Goal: Task Accomplishment & Management: Contribute content

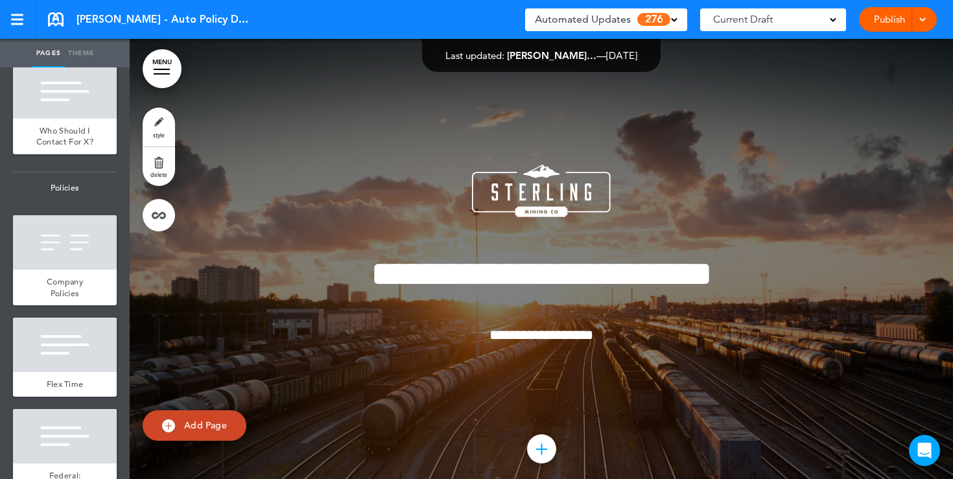
scroll to position [1021, 0]
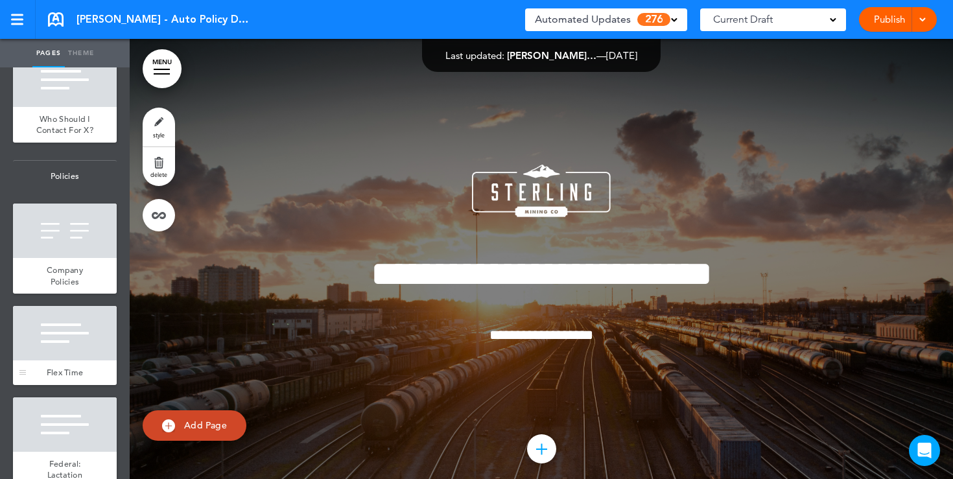
click at [76, 306] on div at bounding box center [65, 333] width 104 height 54
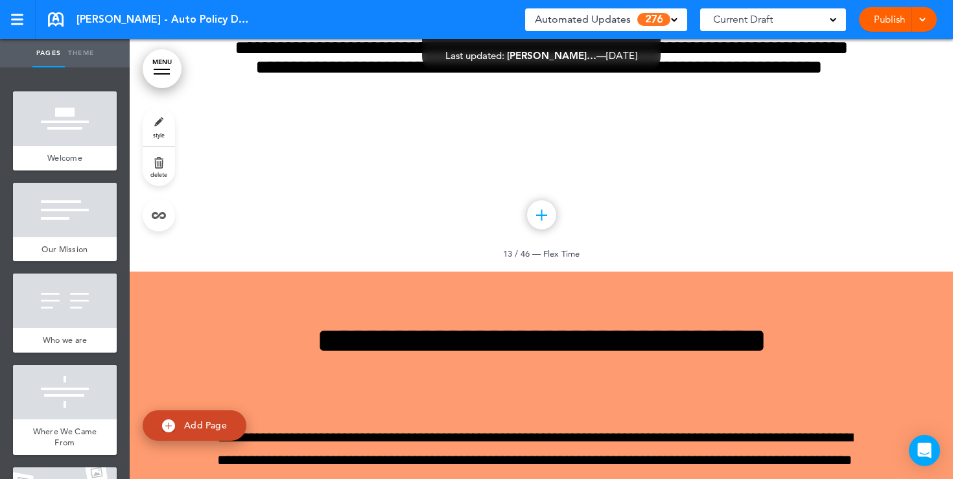
click at [64, 112] on div at bounding box center [65, 118] width 104 height 54
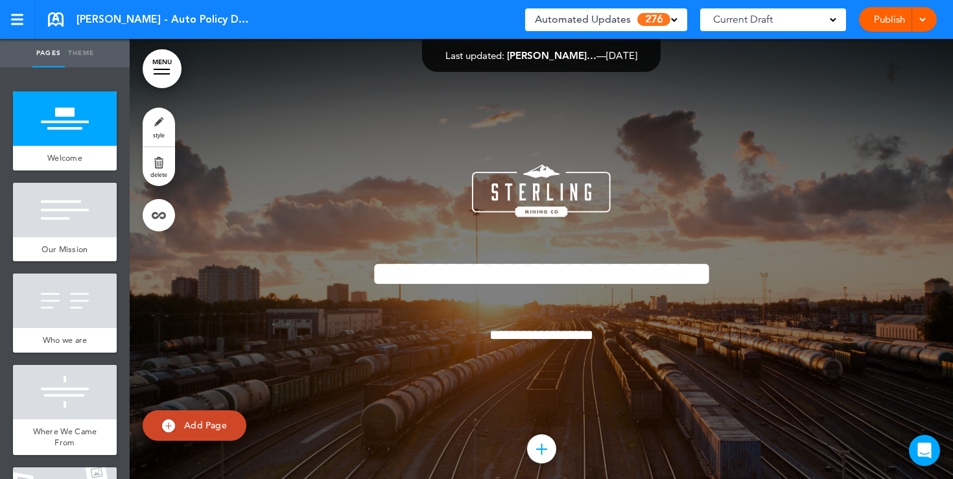
click at [881, 24] on link "Publish" at bounding box center [888, 19] width 41 height 25
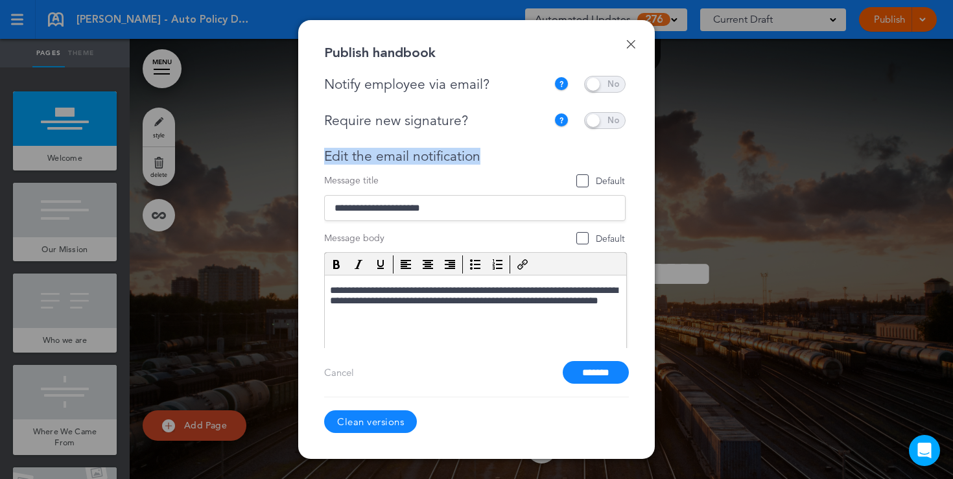
drag, startPoint x: 480, startPoint y: 146, endPoint x: 487, endPoint y: 158, distance: 14.2
click at [487, 158] on div "**********" at bounding box center [474, 252] width 301 height 281
click at [629, 44] on link "Done" at bounding box center [630, 44] width 9 height 9
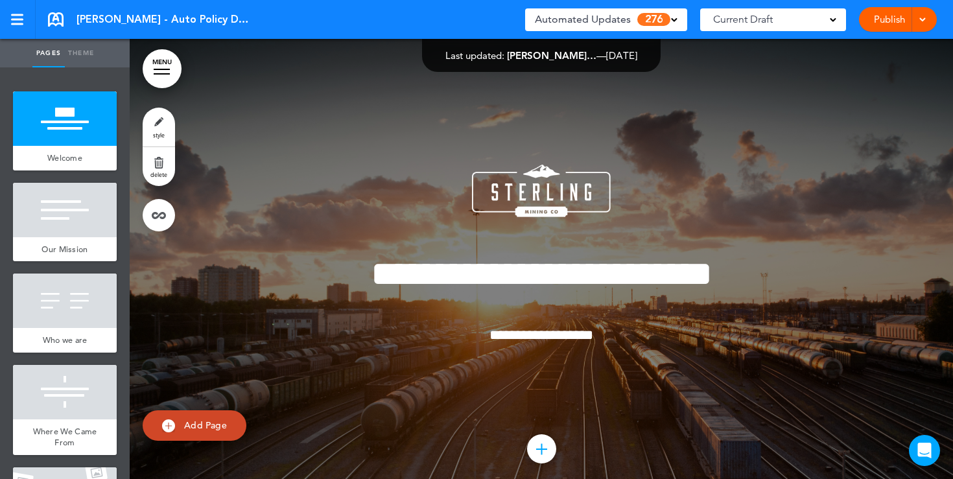
click at [820, 21] on div "Current Draft" at bounding box center [773, 19] width 146 height 23
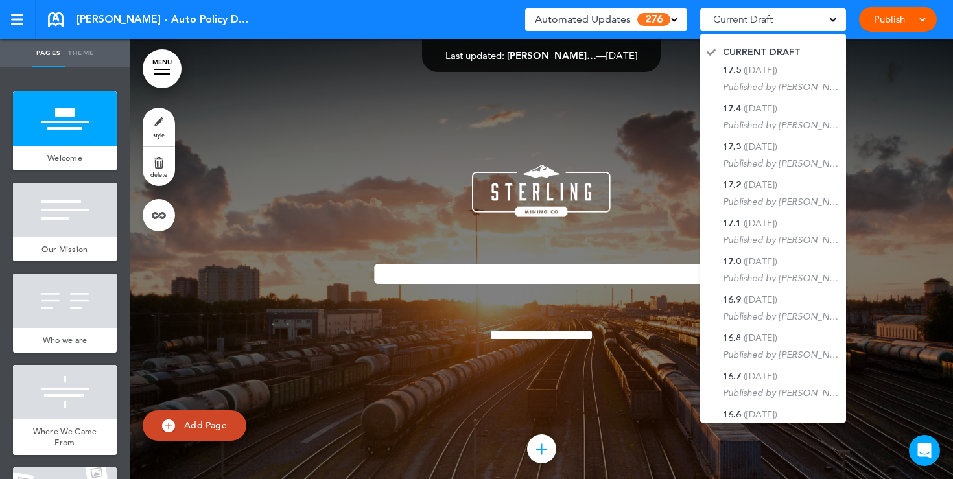
click at [907, 128] on div at bounding box center [541, 272] width 823 height 467
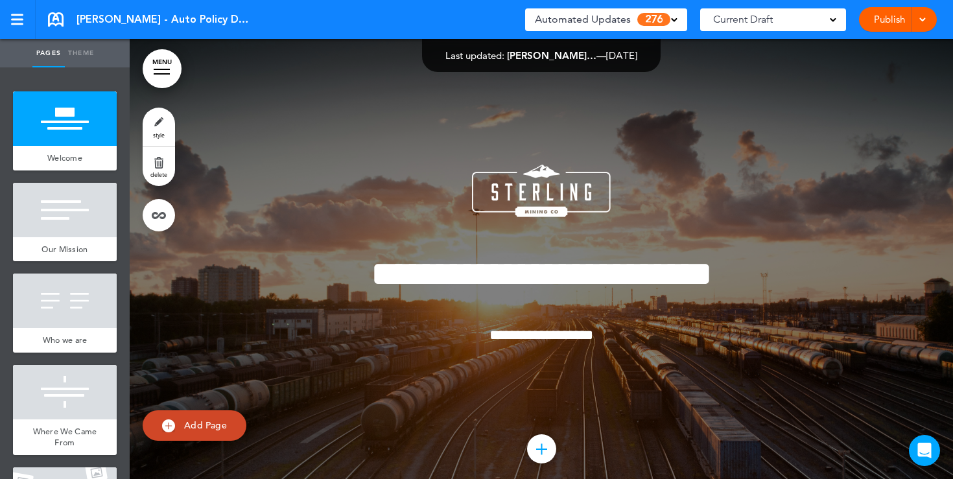
click at [166, 67] on link "MENU" at bounding box center [162, 68] width 39 height 39
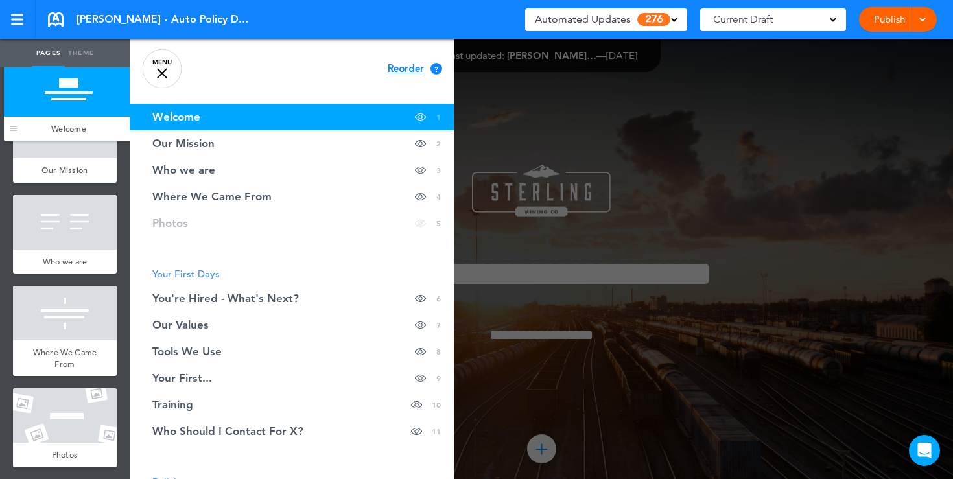
drag, startPoint x: 25, startPoint y: 157, endPoint x: 14, endPoint y: 110, distance: 49.1
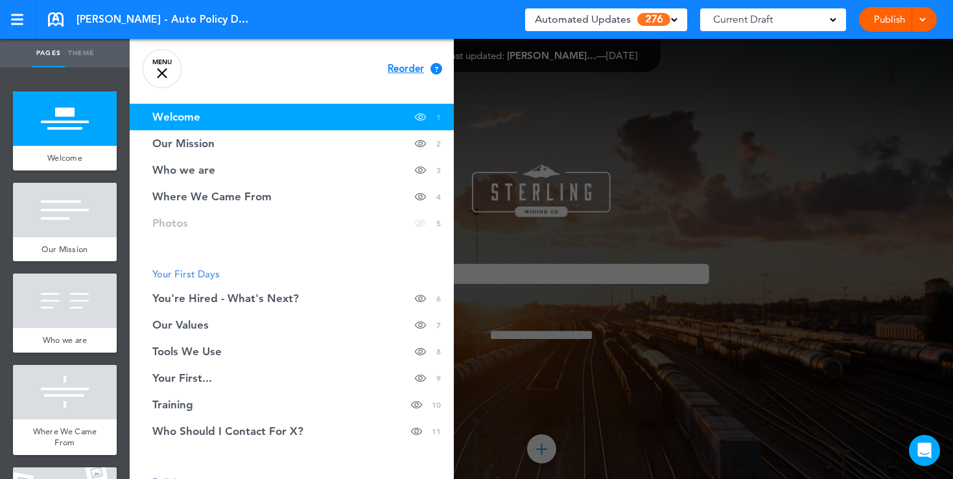
click at [156, 72] on link "MENU" at bounding box center [162, 68] width 39 height 39
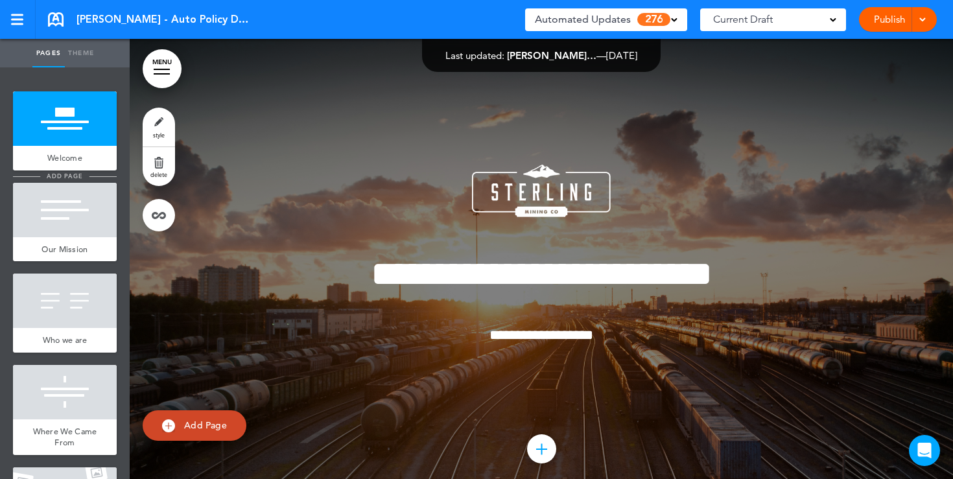
click at [59, 175] on span "add page" at bounding box center [64, 176] width 49 height 8
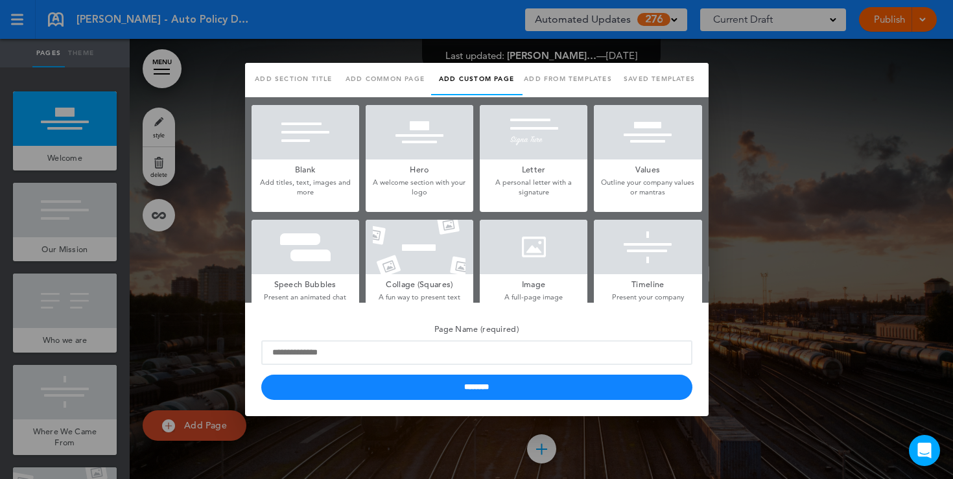
click at [326, 174] on h5 "Blank" at bounding box center [305, 168] width 108 height 18
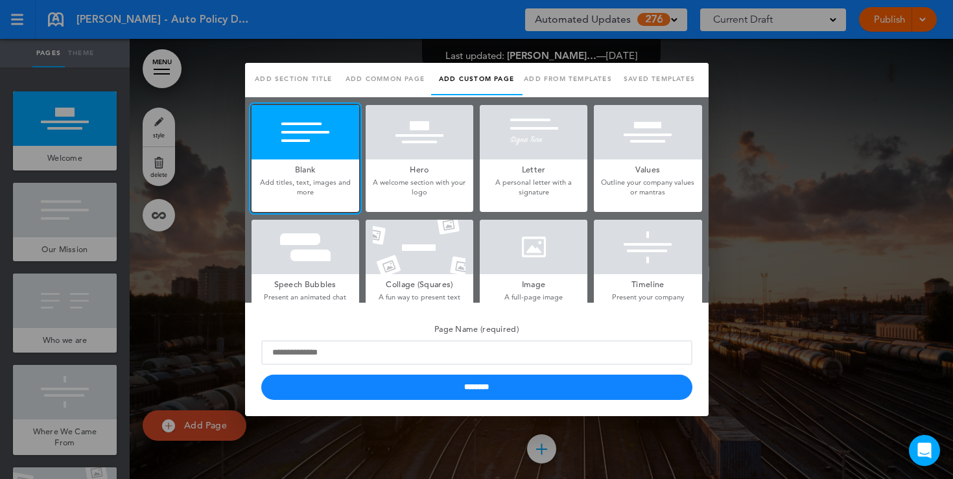
click at [410, 174] on h5 "Hero" at bounding box center [419, 168] width 108 height 18
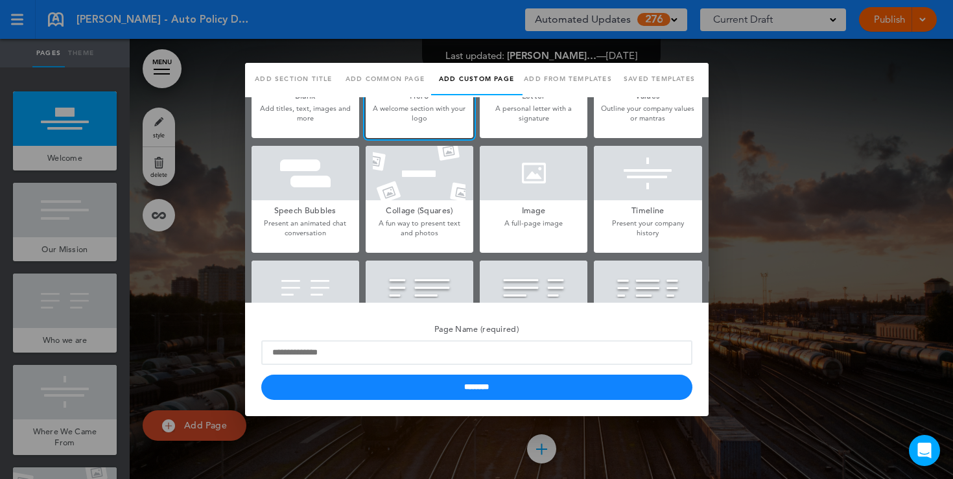
scroll to position [118, 0]
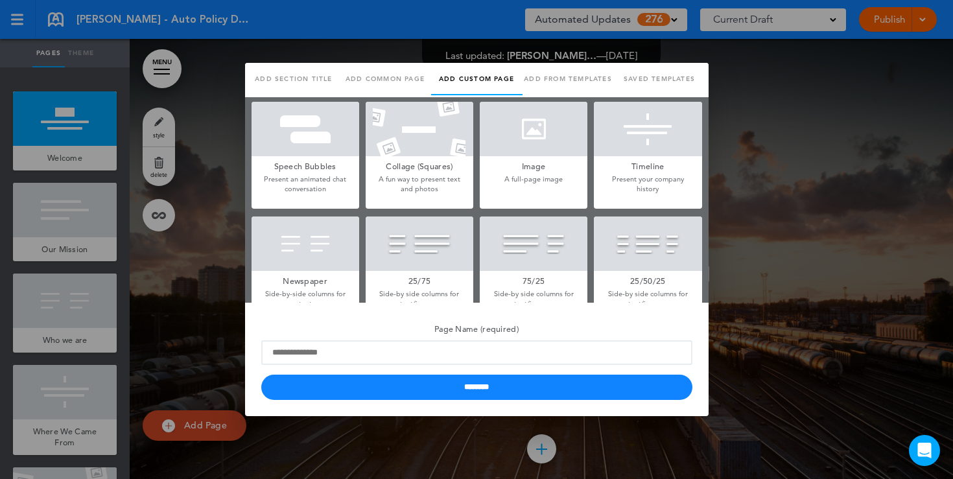
click at [509, 189] on div "Image A full-page image" at bounding box center [534, 155] width 108 height 107
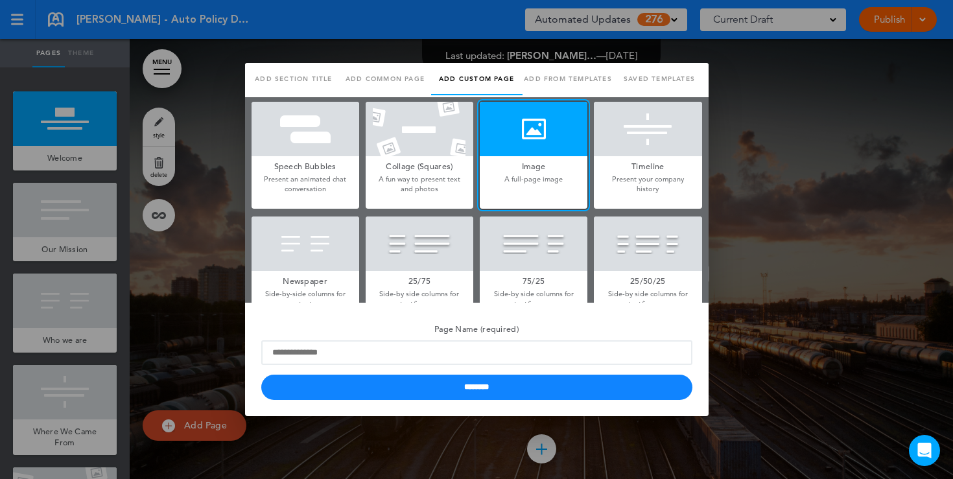
click at [525, 251] on div at bounding box center [534, 243] width 108 height 54
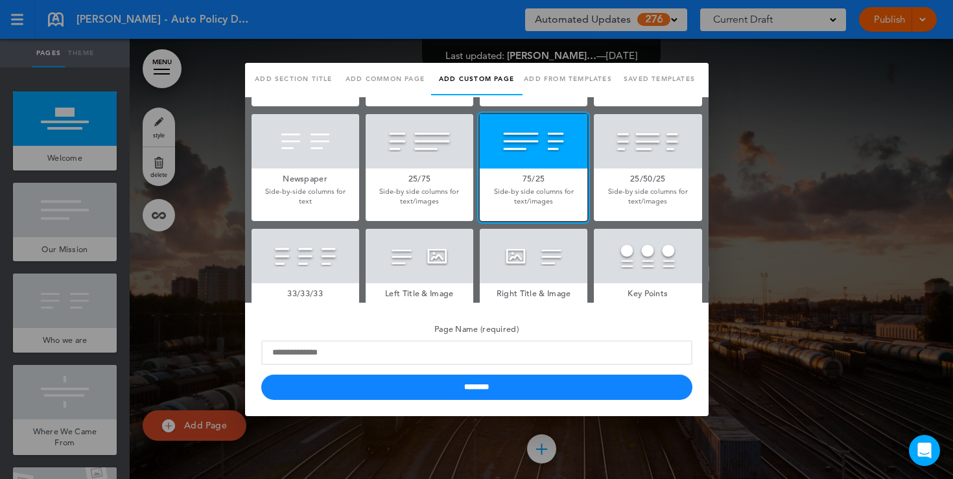
scroll to position [289, 0]
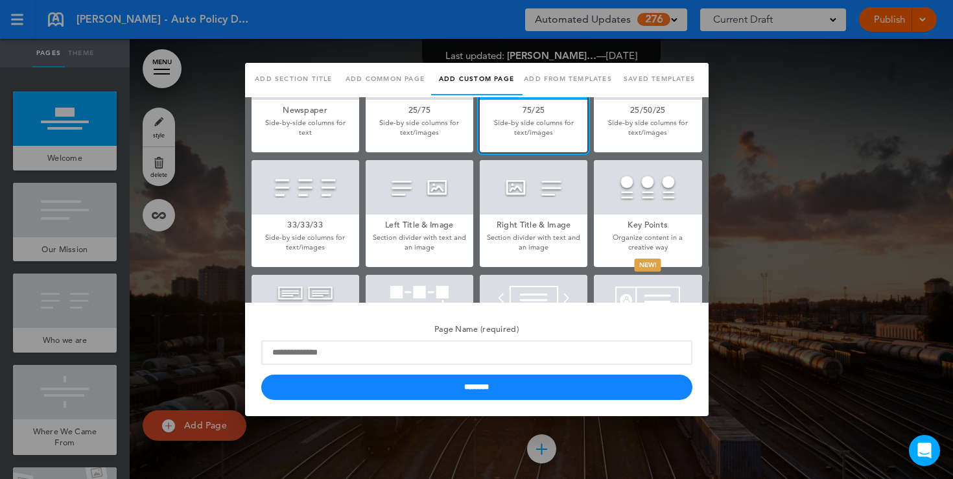
click at [522, 200] on div at bounding box center [534, 187] width 108 height 54
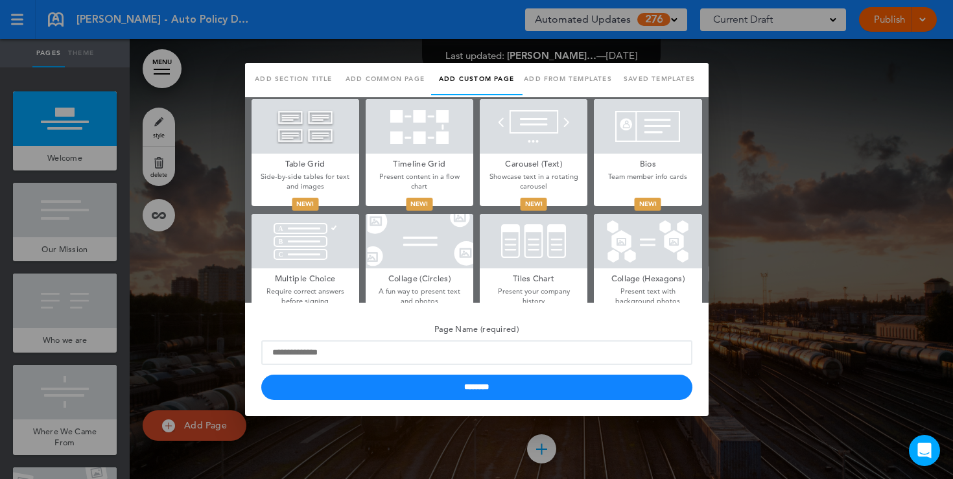
scroll to position [485, 0]
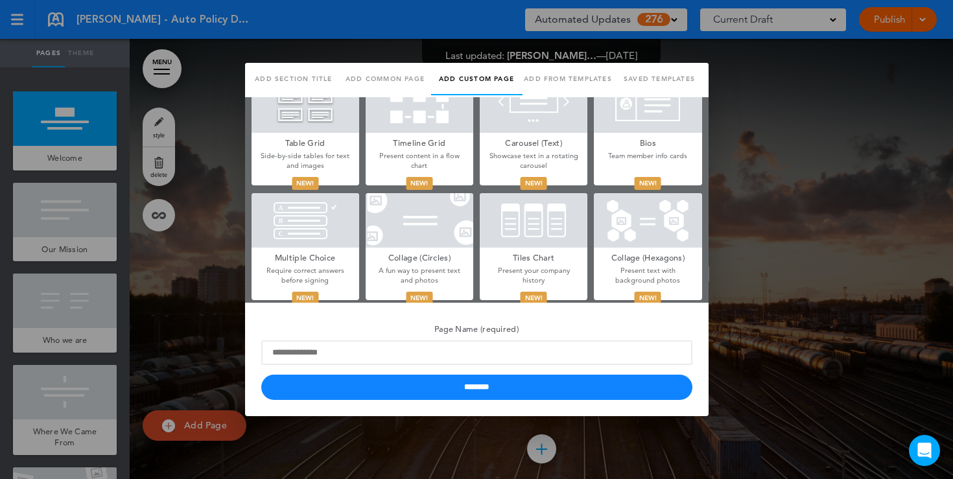
click at [756, 152] on div at bounding box center [476, 239] width 953 height 479
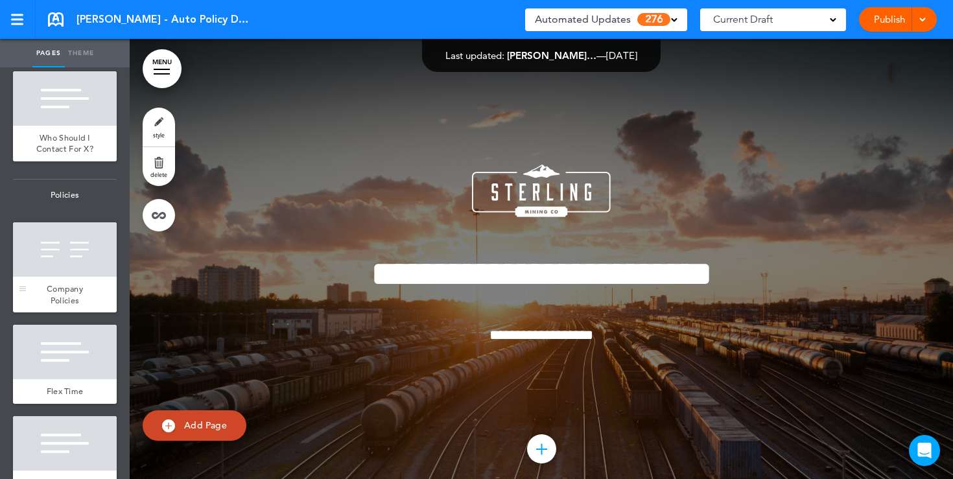
scroll to position [1029, 0]
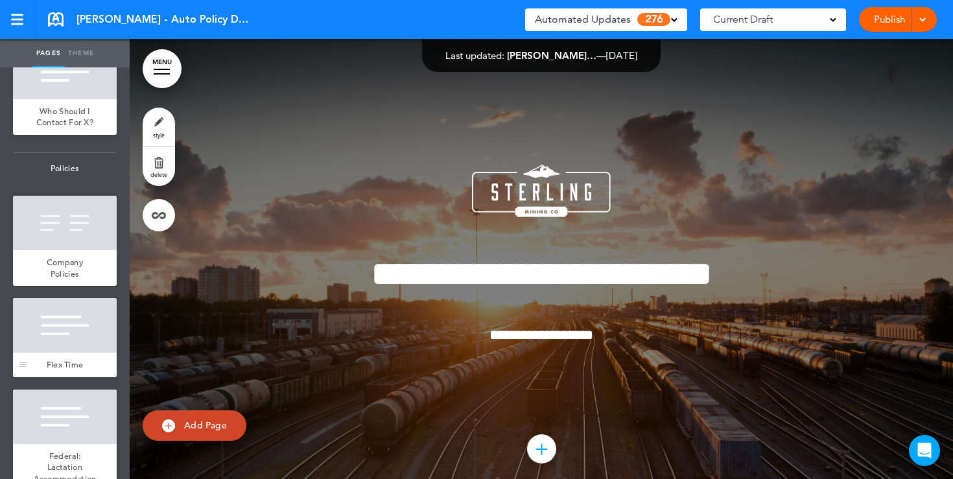
click at [48, 318] on div at bounding box center [65, 325] width 104 height 54
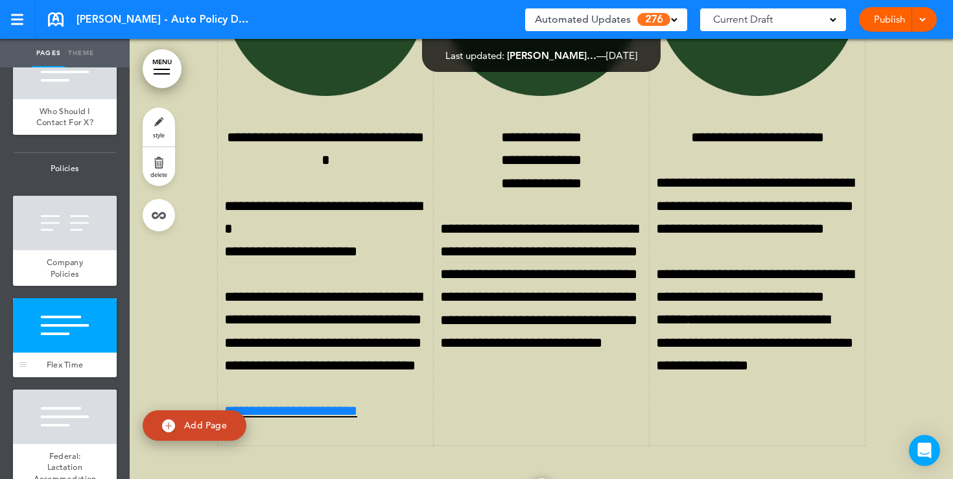
scroll to position [9126, 0]
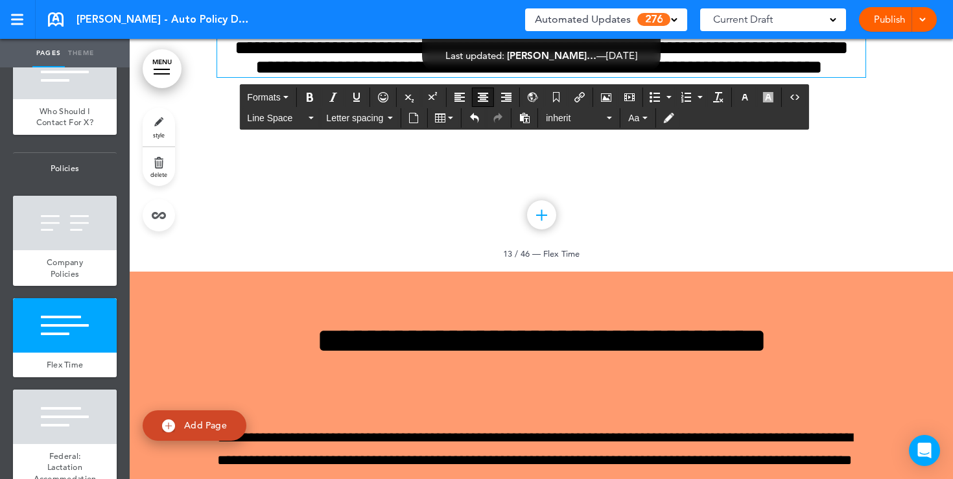
click at [586, 77] on h6 "**********" at bounding box center [541, 57] width 648 height 39
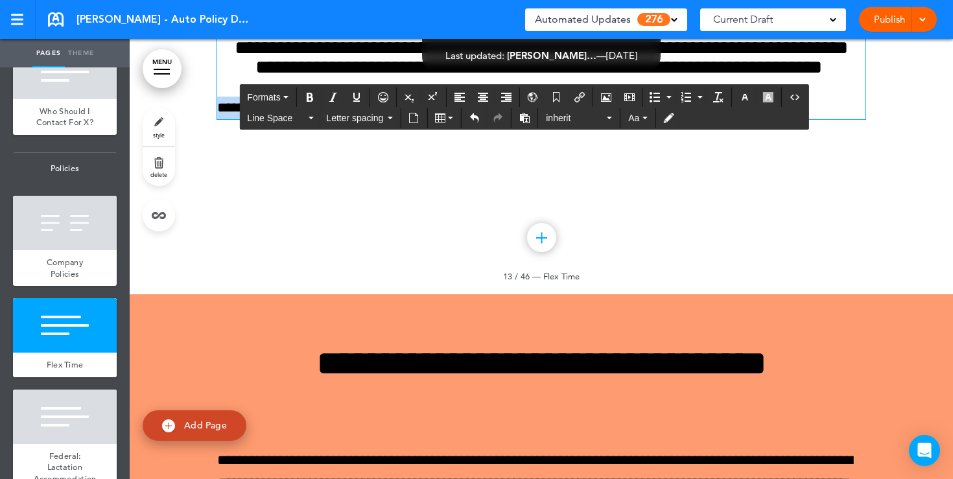
drag, startPoint x: 366, startPoint y: 349, endPoint x: 208, endPoint y: 349, distance: 158.1
click at [208, 294] on div "**********" at bounding box center [541, 61] width 823 height 467
click at [481, 94] on icon "Align center" at bounding box center [483, 97] width 10 height 10
click at [749, 104] on button "button" at bounding box center [744, 97] width 21 height 18
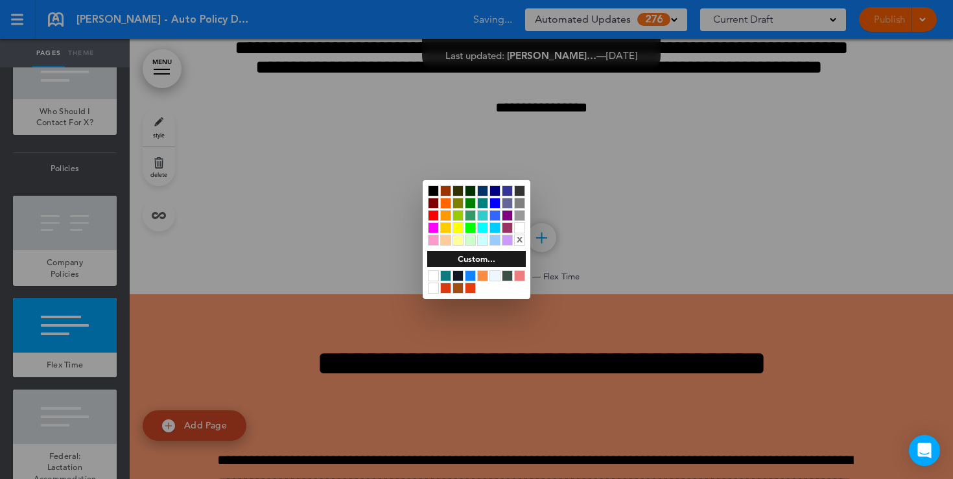
click at [437, 202] on div at bounding box center [433, 203] width 11 height 11
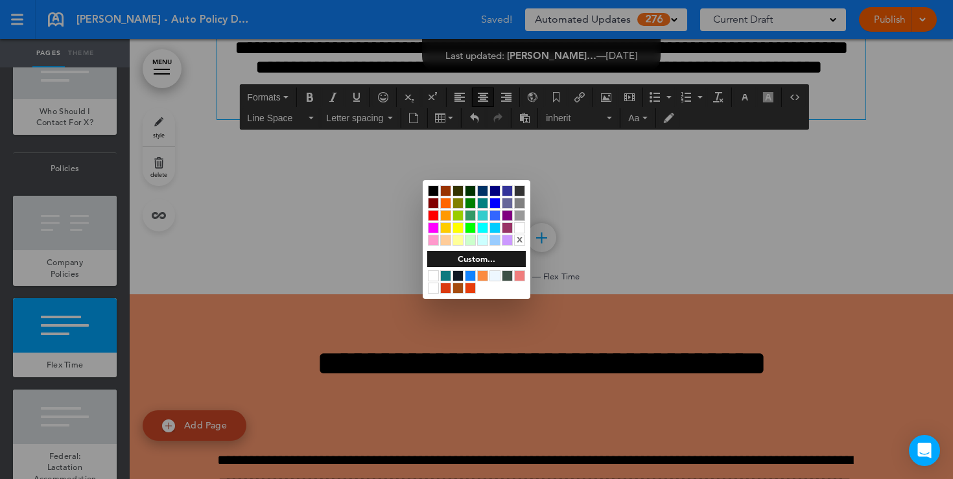
click at [598, 327] on div at bounding box center [476, 239] width 953 height 479
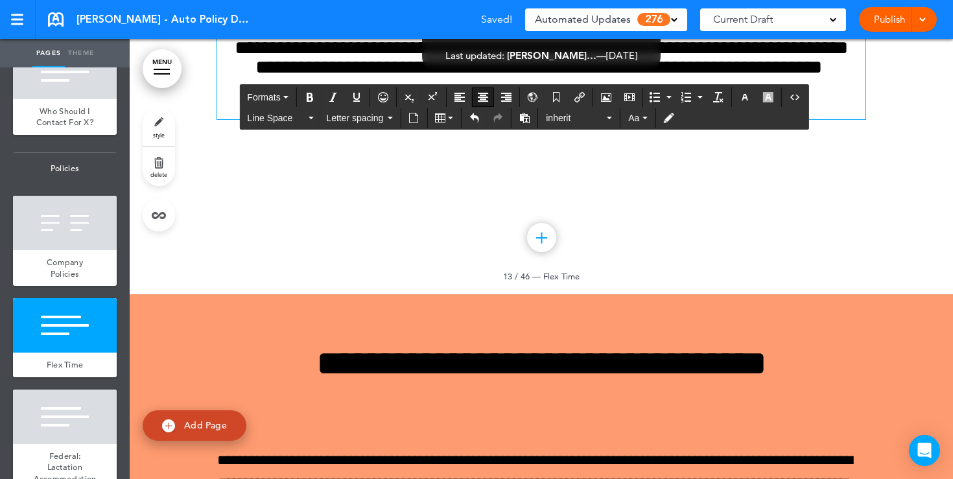
click at [582, 77] on h6 "**********" at bounding box center [541, 57] width 648 height 39
click at [281, 104] on button "Formats" at bounding box center [267, 97] width 51 height 18
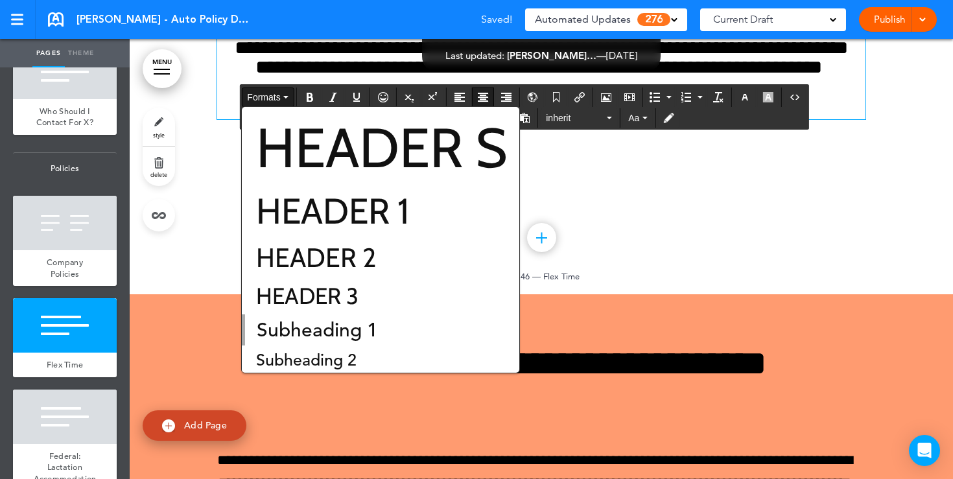
click at [601, 171] on div "**********" at bounding box center [541, 61] width 648 height 279
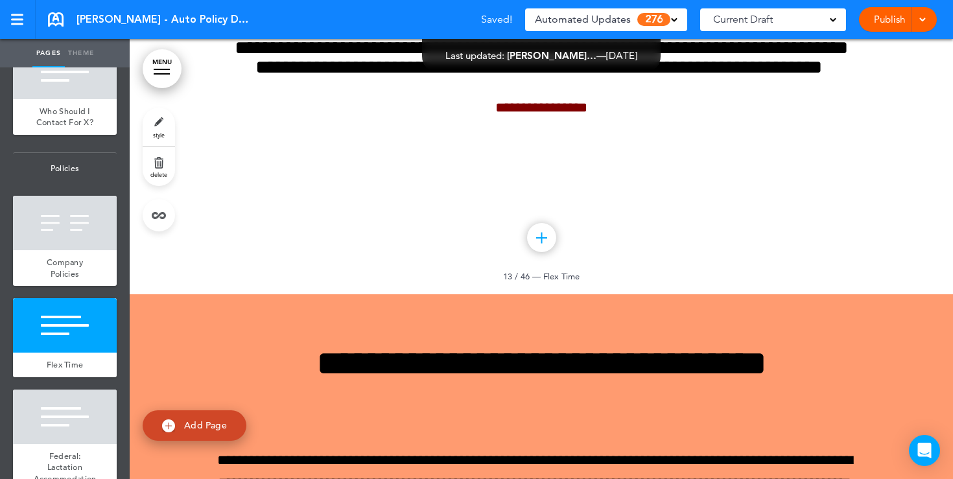
click at [159, 122] on link "style" at bounding box center [159, 127] width 32 height 39
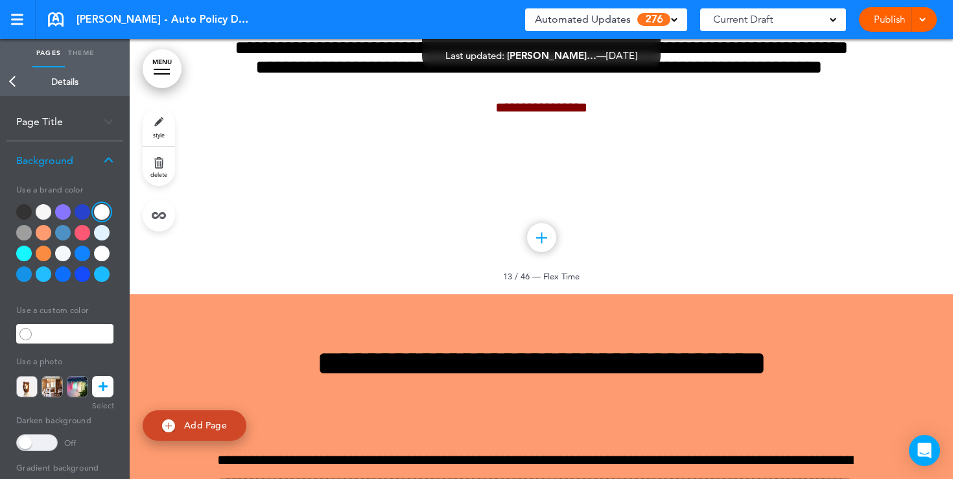
click at [45, 225] on div at bounding box center [44, 233] width 16 height 16
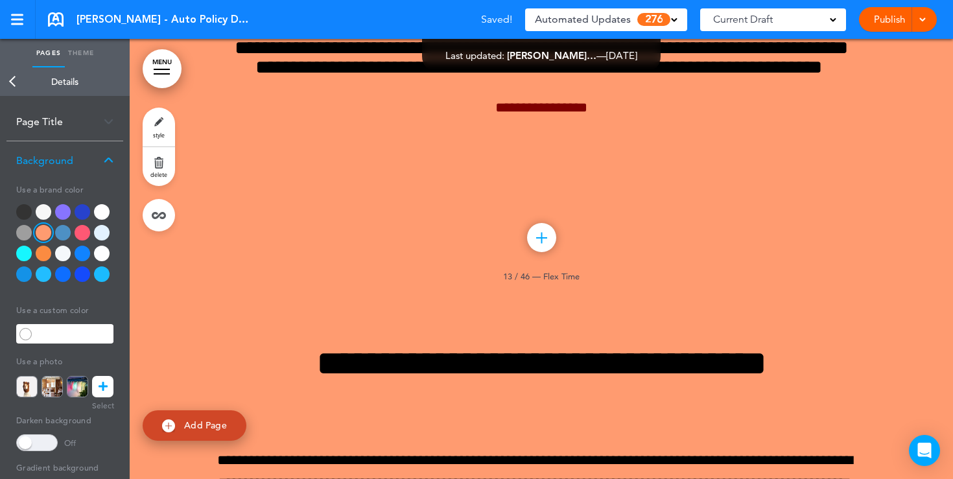
click at [83, 225] on div at bounding box center [83, 233] width 16 height 16
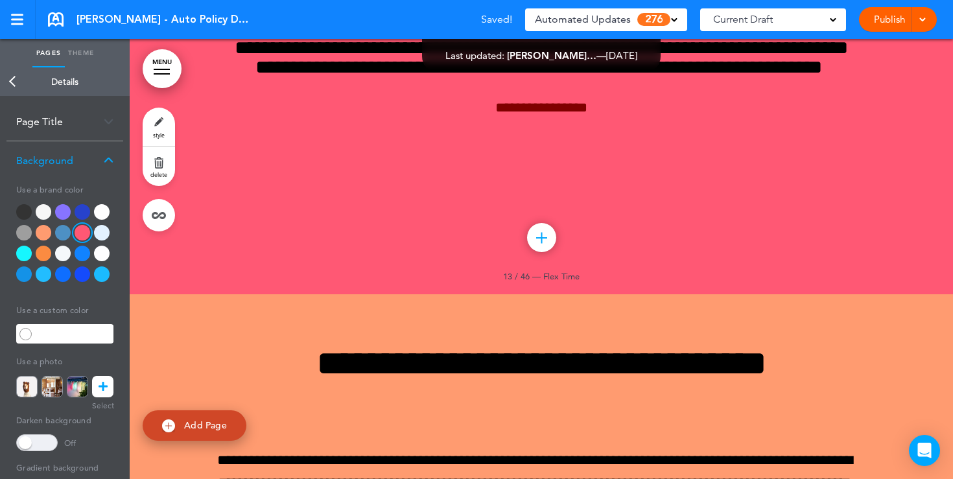
click at [62, 204] on div at bounding box center [64, 245] width 97 height 83
click at [62, 204] on div at bounding box center [63, 212] width 16 height 16
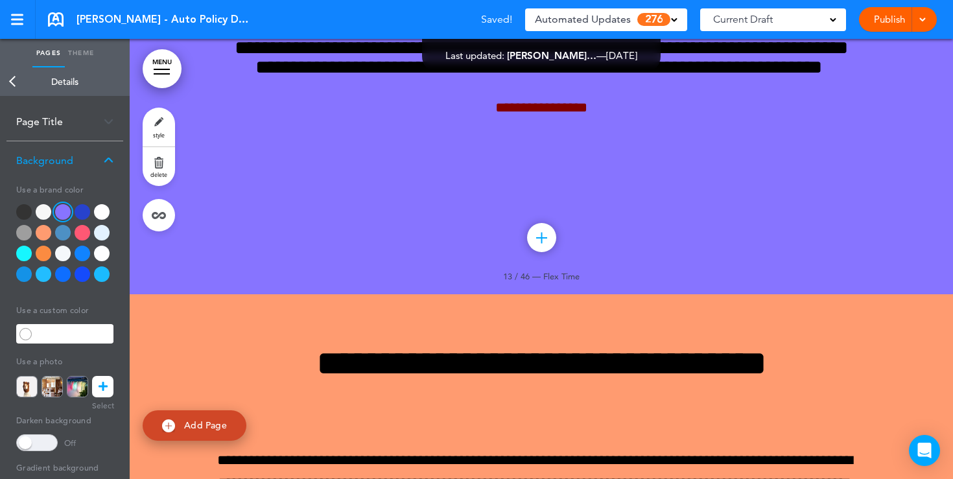
click at [25, 246] on div at bounding box center [24, 254] width 16 height 16
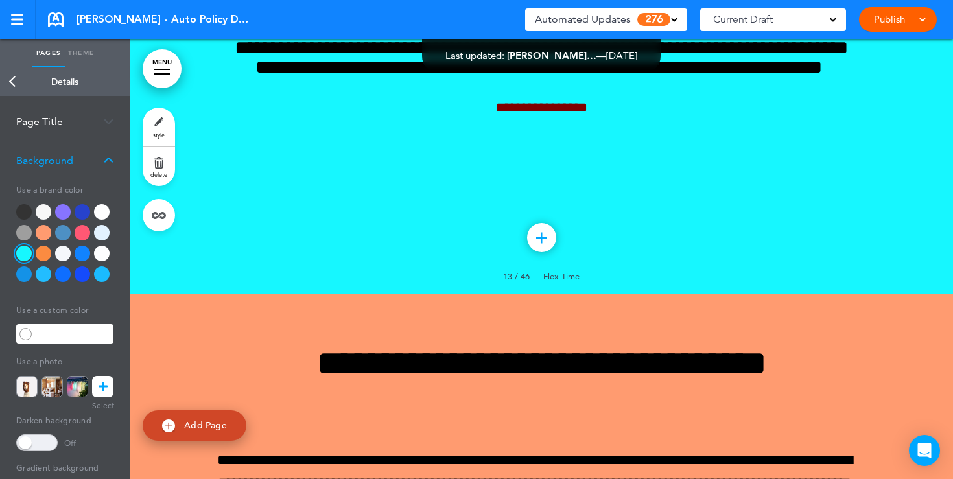
click at [105, 376] on icon at bounding box center [103, 386] width 9 height 21
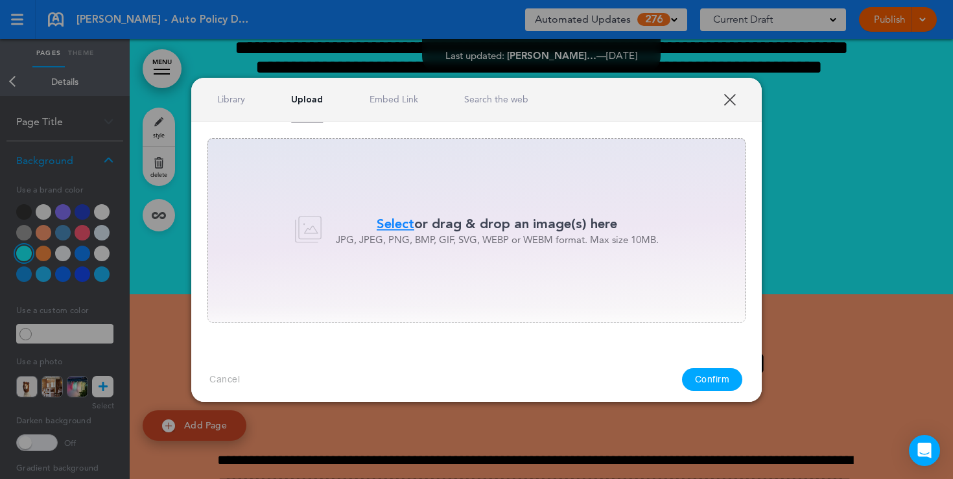
click at [238, 103] on link "Library" at bounding box center [231, 99] width 28 height 12
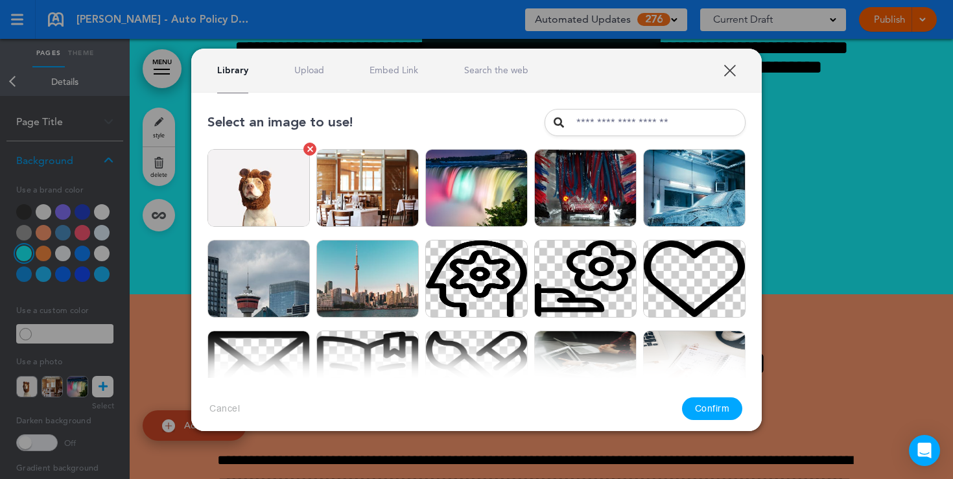
click at [286, 192] on img at bounding box center [258, 188] width 102 height 78
click at [714, 408] on button "Confirm" at bounding box center [712, 408] width 61 height 23
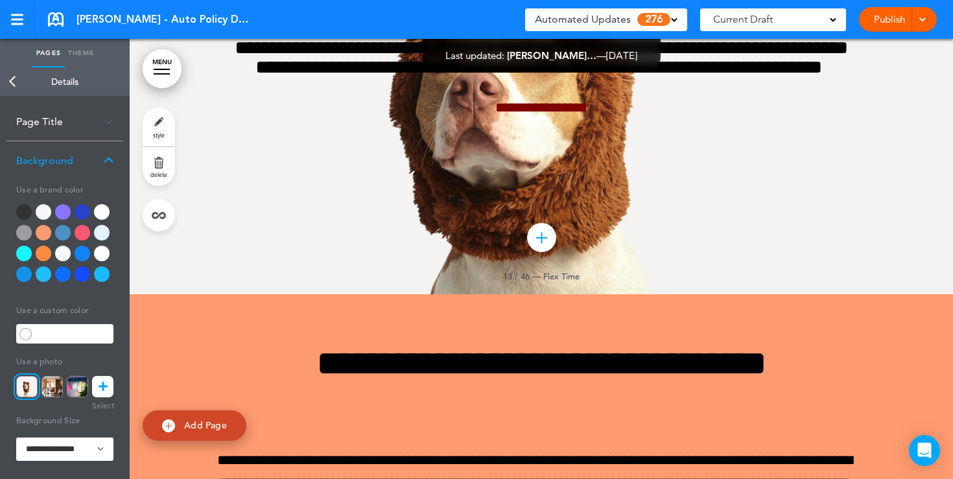
click at [105, 376] on icon at bounding box center [103, 386] width 9 height 21
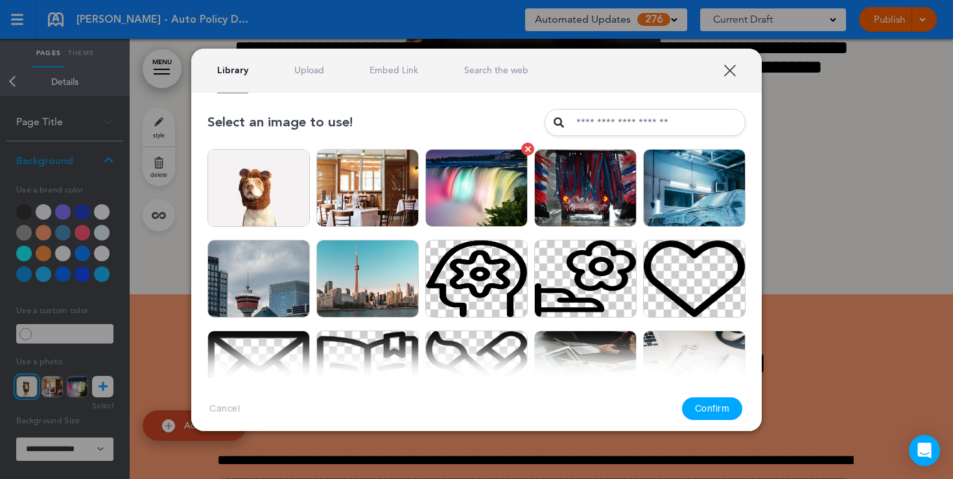
click at [448, 214] on img at bounding box center [476, 188] width 102 height 78
click at [714, 402] on button "Confirm" at bounding box center [712, 408] width 61 height 23
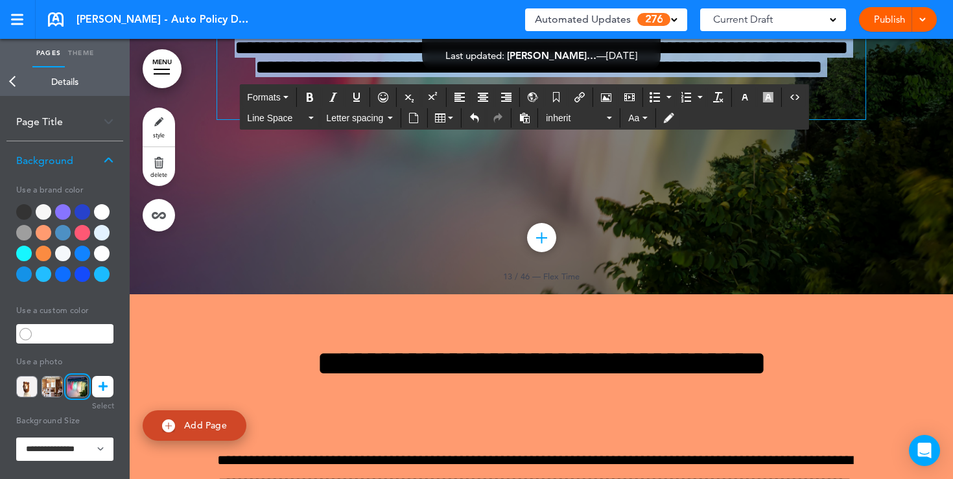
drag, startPoint x: 609, startPoint y: 349, endPoint x: 448, endPoint y: 208, distance: 213.6
click at [448, 119] on div "**********" at bounding box center [541, 44] width 648 height 149
click at [746, 99] on icon "button" at bounding box center [744, 97] width 10 height 10
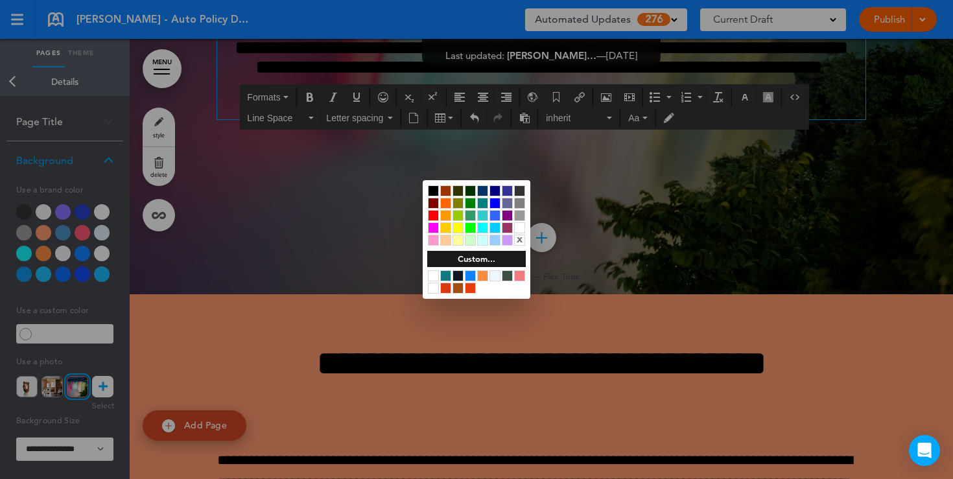
click at [520, 226] on div at bounding box center [519, 227] width 11 height 11
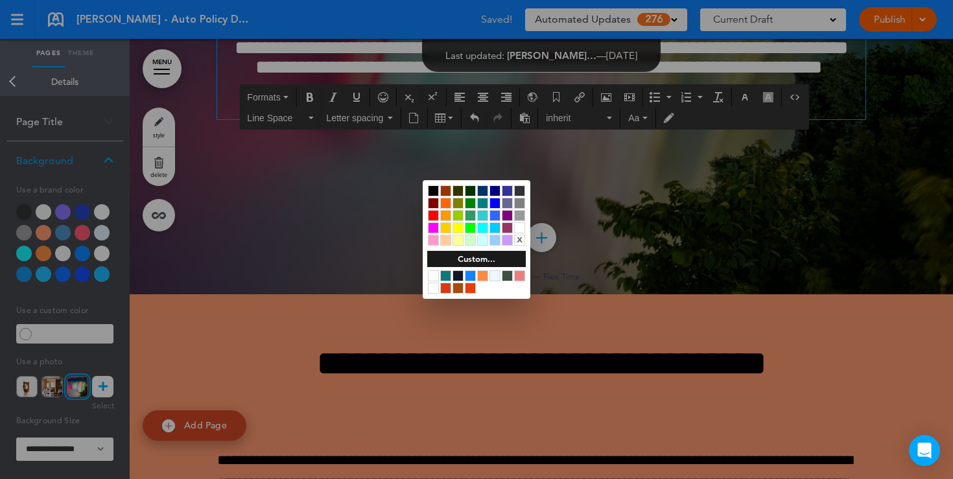
click at [703, 163] on div at bounding box center [476, 239] width 953 height 479
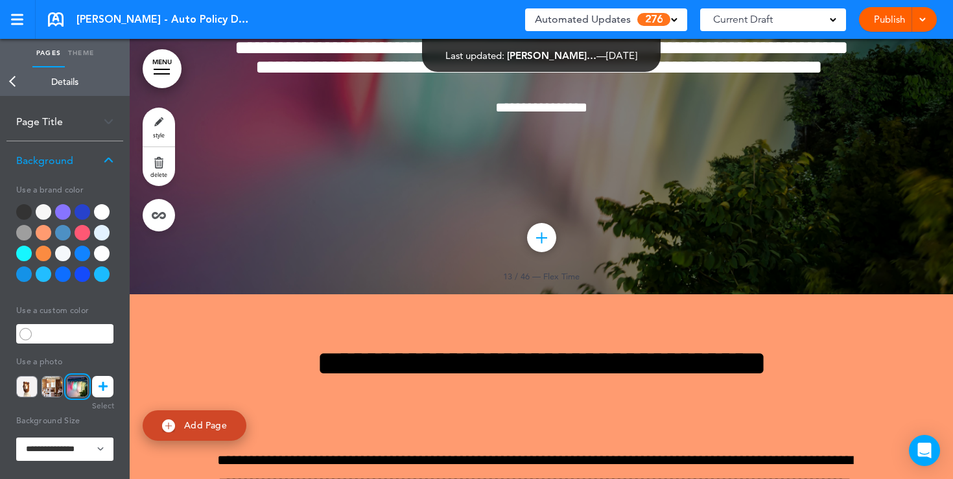
click at [886, 19] on link "Publish" at bounding box center [888, 19] width 41 height 25
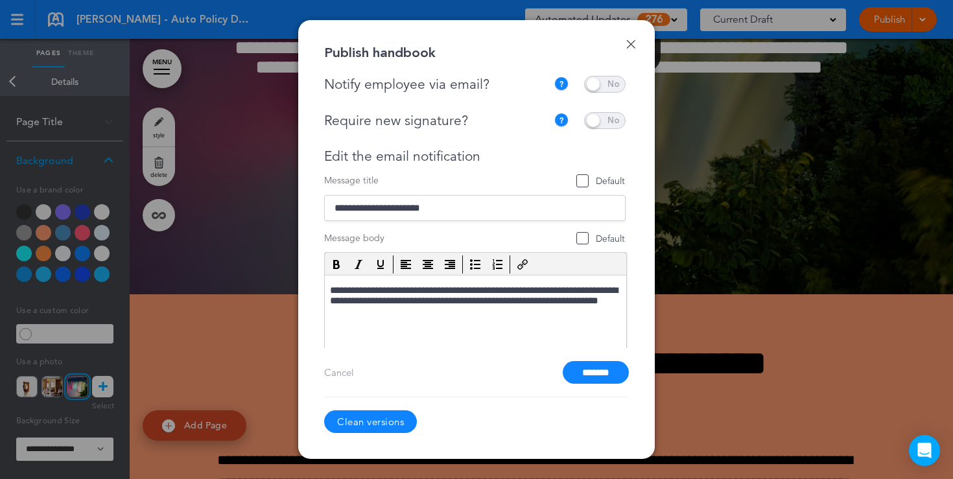
click at [599, 86] on span at bounding box center [604, 84] width 41 height 17
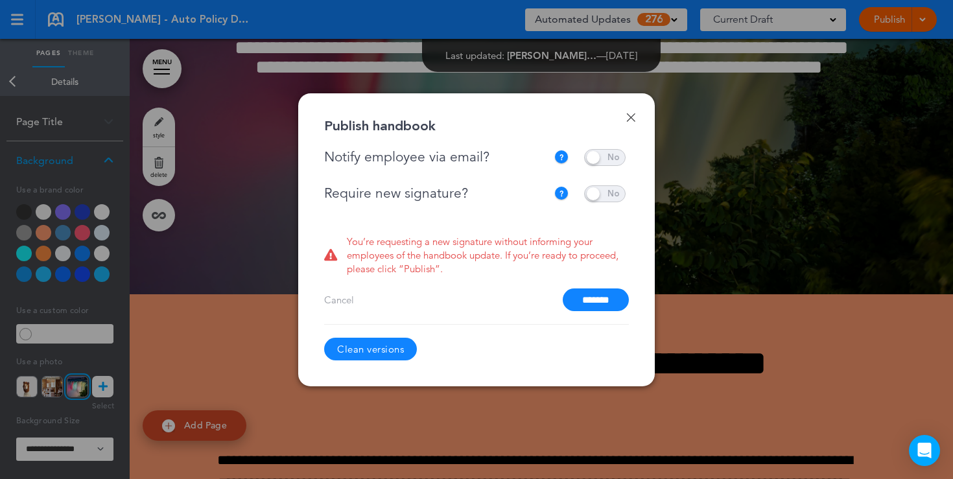
click at [597, 195] on span at bounding box center [604, 193] width 41 height 17
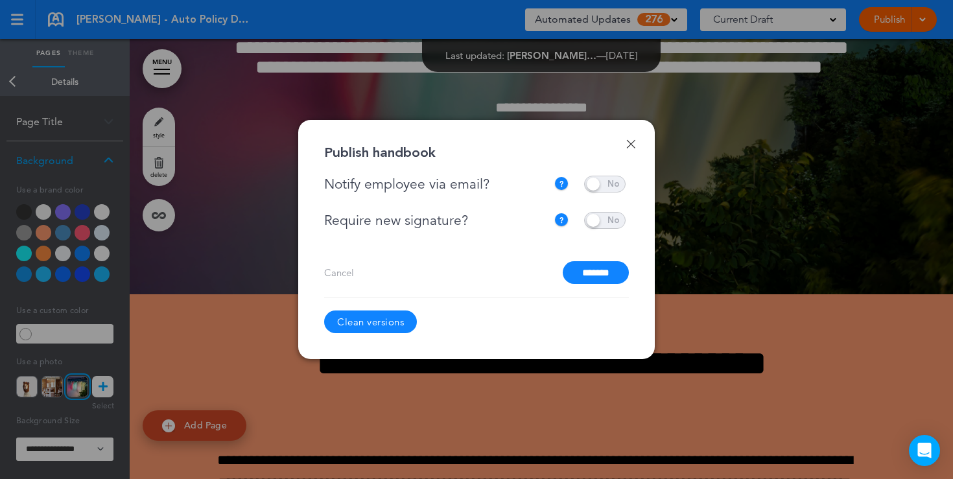
click at [597, 220] on span at bounding box center [604, 220] width 41 height 17
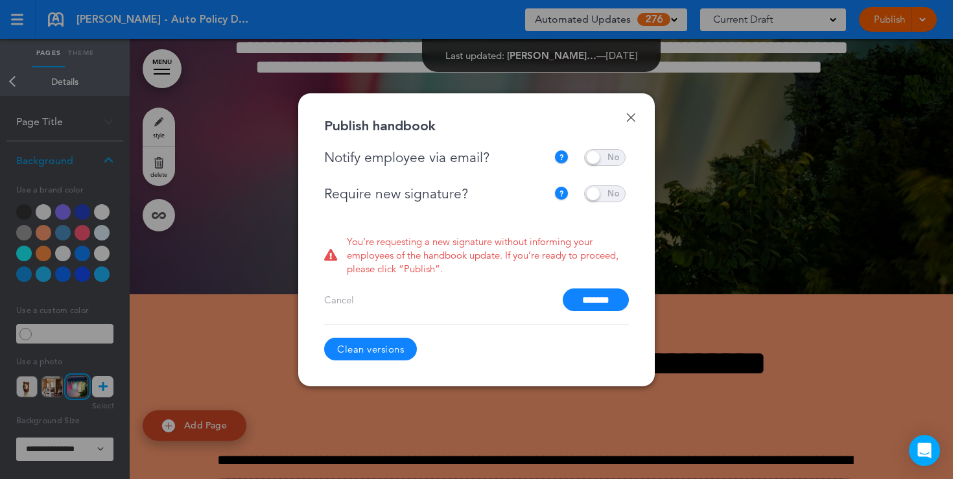
click at [603, 159] on span at bounding box center [604, 157] width 41 height 17
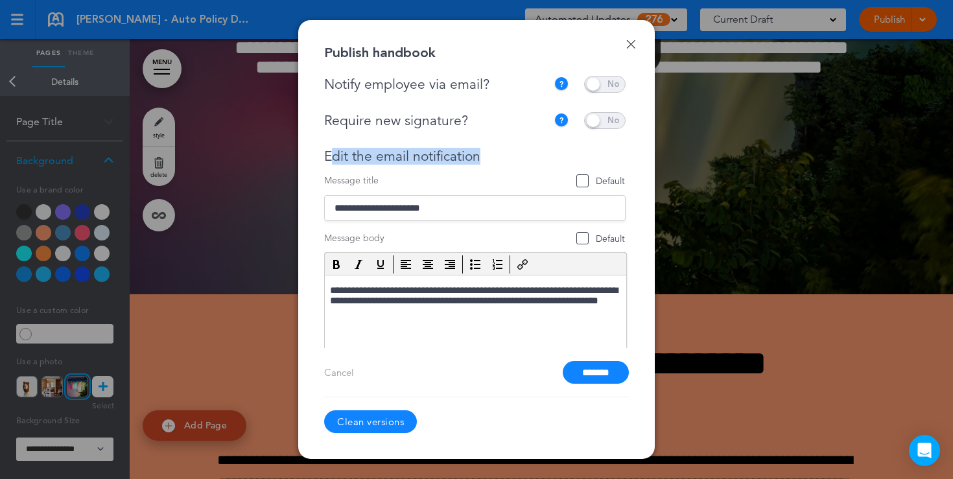
drag, startPoint x: 489, startPoint y: 157, endPoint x: 332, endPoint y: 150, distance: 157.0
click at [332, 150] on div "Edit the email notification" at bounding box center [474, 156] width 301 height 16
click at [489, 186] on div "Message title Default" at bounding box center [474, 180] width 301 height 13
click at [602, 372] on input "*******" at bounding box center [595, 372] width 66 height 23
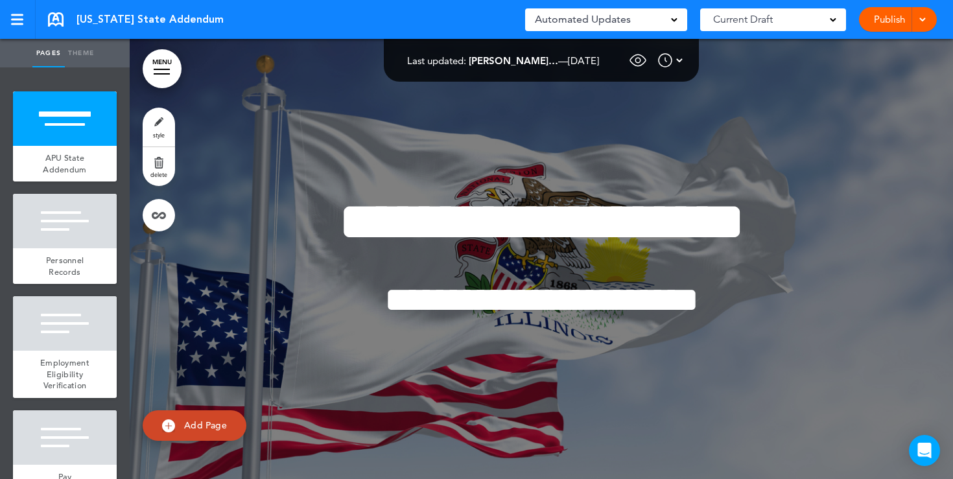
click at [671, 17] on span at bounding box center [674, 19] width 6 height 6
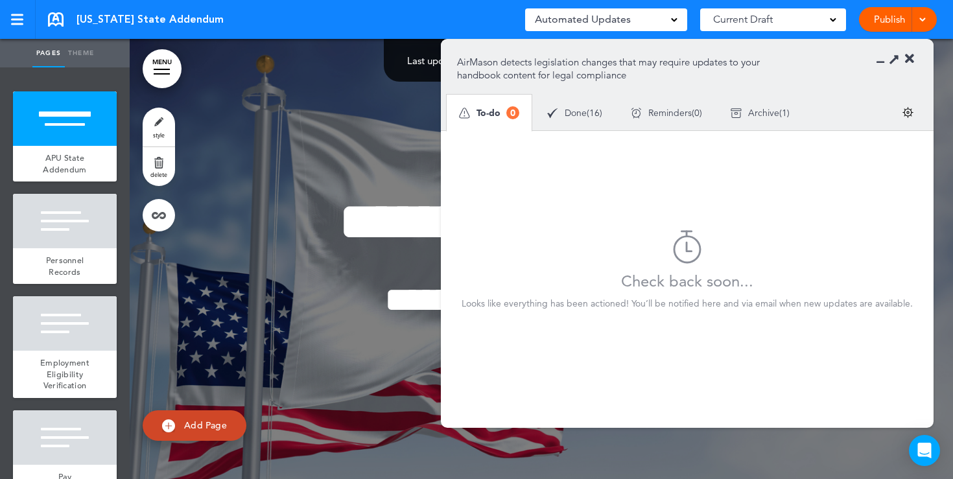
click at [568, 117] on span "Done" at bounding box center [575, 112] width 22 height 9
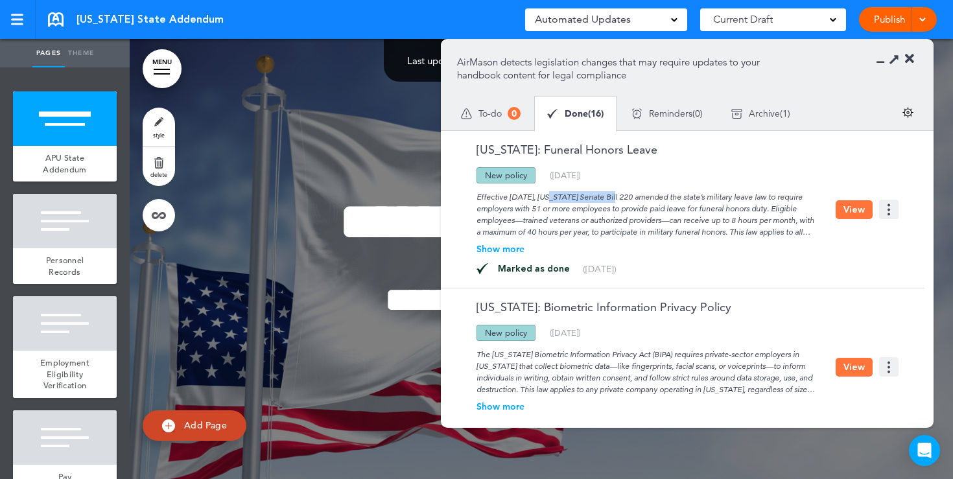
drag, startPoint x: 562, startPoint y: 198, endPoint x: 497, endPoint y: 200, distance: 65.5
click at [497, 200] on div "Effective [DATE], [US_STATE] Senate Bill 220 amended the state’s military leave…" at bounding box center [646, 210] width 378 height 54
drag, startPoint x: 526, startPoint y: 178, endPoint x: 470, endPoint y: 178, distance: 55.7
click at [470, 178] on div "Updated policy New policy Deleted policy (08/06/2025)" at bounding box center [646, 175] width 378 height 16
click at [515, 246] on div "Show more" at bounding box center [646, 248] width 378 height 9
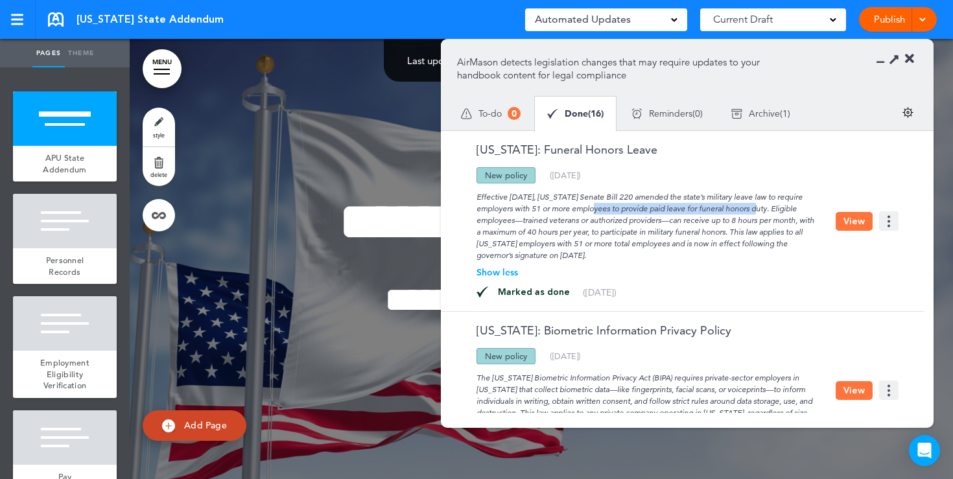
drag, startPoint x: 516, startPoint y: 206, endPoint x: 686, endPoint y: 207, distance: 170.4
click at [686, 207] on div "Effective [DATE], [US_STATE] Senate Bill 220 amended the state’s military leave…" at bounding box center [646, 222] width 378 height 78
click at [853, 220] on button "View" at bounding box center [853, 221] width 37 height 19
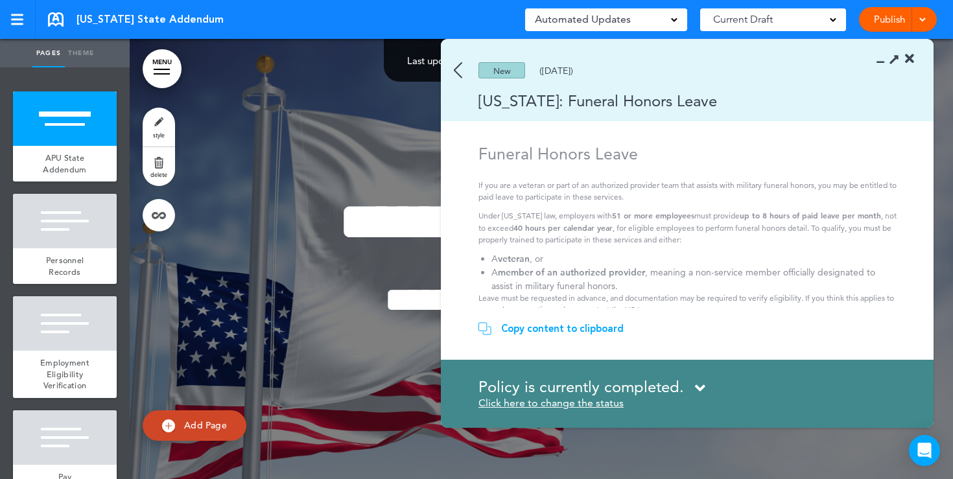
click at [456, 73] on img at bounding box center [458, 70] width 8 height 16
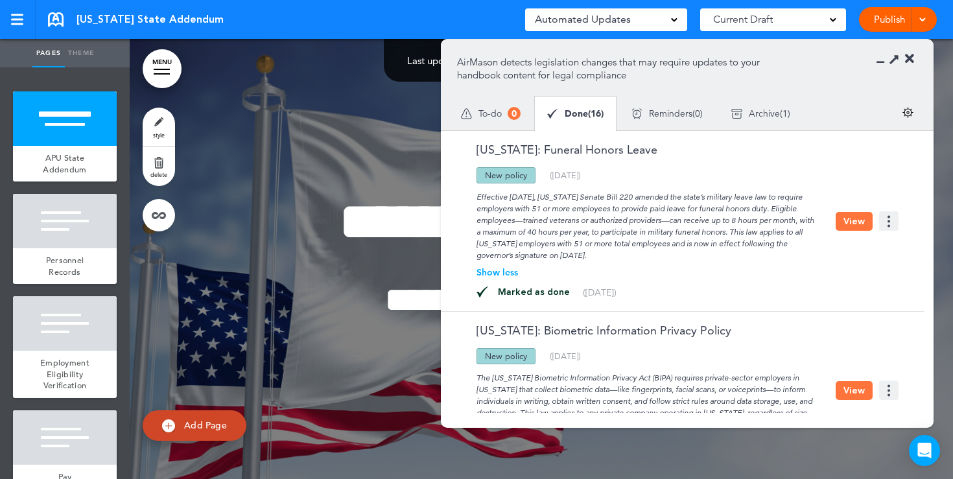
click at [910, 61] on icon at bounding box center [909, 58] width 9 height 13
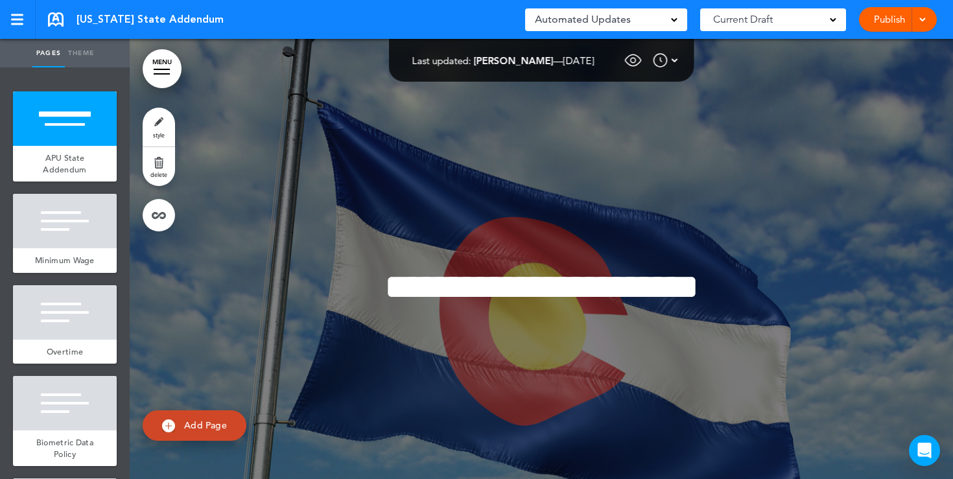
click at [893, 21] on link "Publish" at bounding box center [888, 19] width 41 height 25
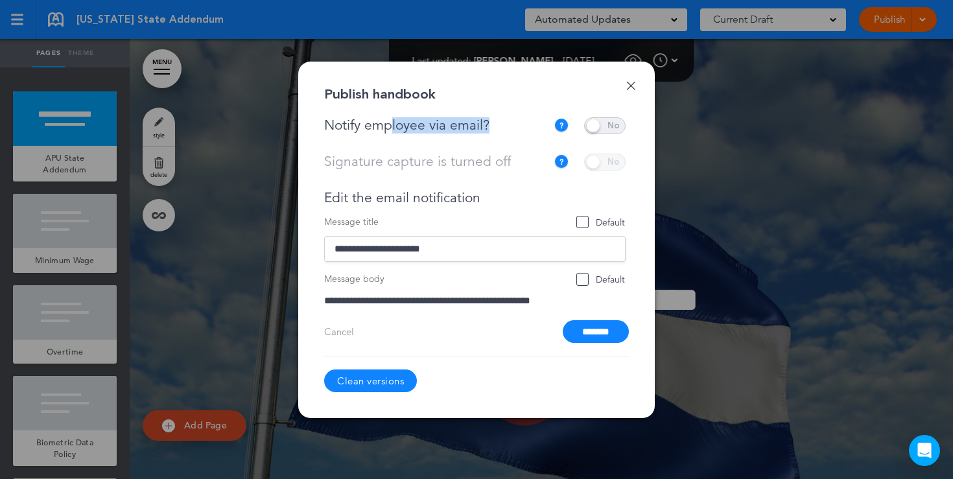
drag, startPoint x: 493, startPoint y: 128, endPoint x: 378, endPoint y: 124, distance: 115.4
click at [382, 124] on div "Notify employee via email?" at bounding box center [438, 125] width 229 height 16
click at [629, 89] on link "Done" at bounding box center [630, 85] width 9 height 9
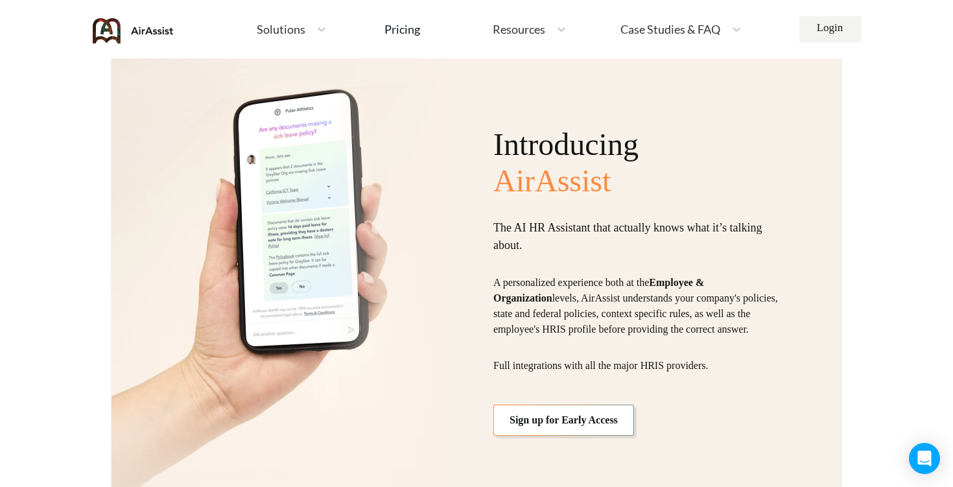
scroll to position [1148, 0]
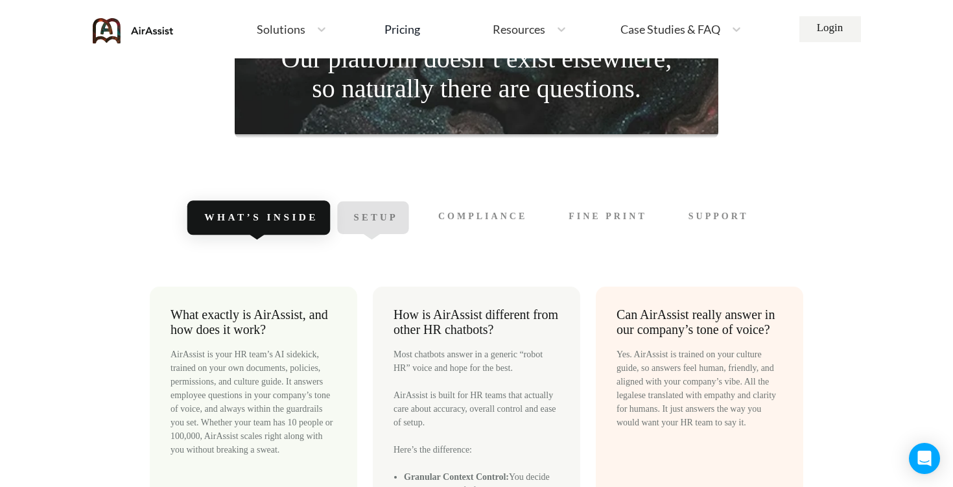
scroll to position [3428, 0]
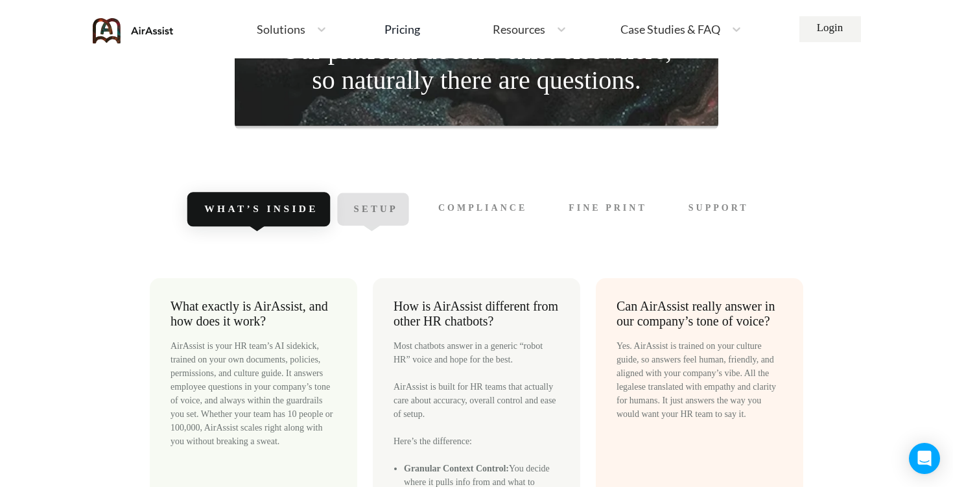
click at [391, 215] on span "Setup" at bounding box center [375, 209] width 44 height 11
